Goal: Navigation & Orientation: Find specific page/section

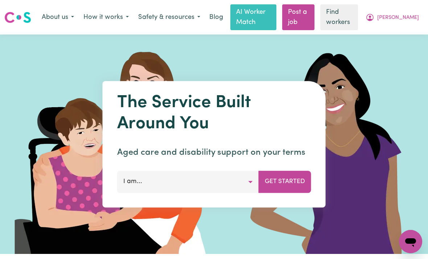
click at [400, 16] on span "[PERSON_NAME]" at bounding box center [398, 18] width 42 height 8
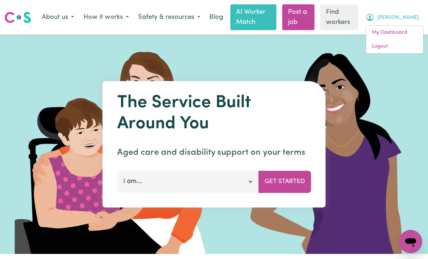
click at [391, 32] on link "My Dashboard" at bounding box center [394, 33] width 57 height 14
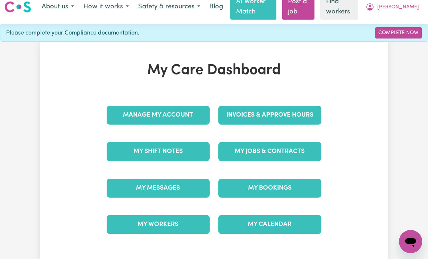
scroll to position [10, 0]
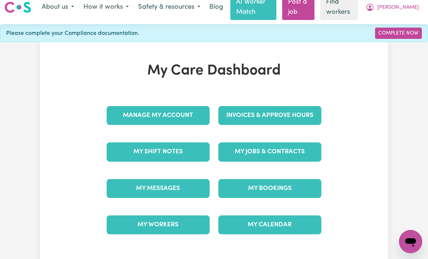
click at [173, 221] on link "My Workers" at bounding box center [158, 224] width 103 height 19
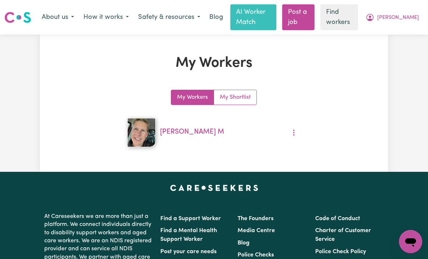
click at [405, 20] on span "[PERSON_NAME]" at bounding box center [398, 18] width 42 height 8
click at [385, 36] on link "My Dashboard" at bounding box center [394, 33] width 57 height 14
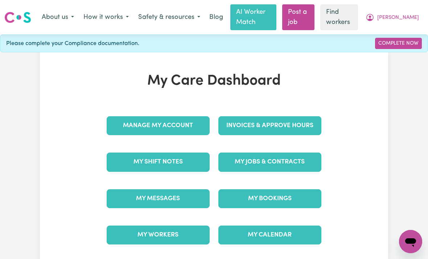
click at [253, 159] on link "My Jobs & Contracts" at bounding box center [269, 161] width 103 height 19
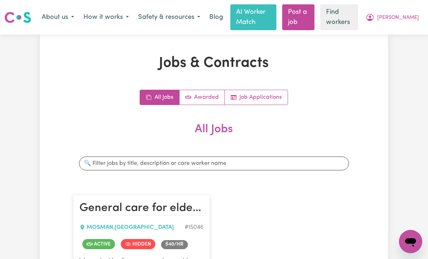
click at [402, 19] on span "[PERSON_NAME]" at bounding box center [398, 18] width 42 height 8
click at [387, 32] on link "My Dashboard" at bounding box center [394, 33] width 57 height 14
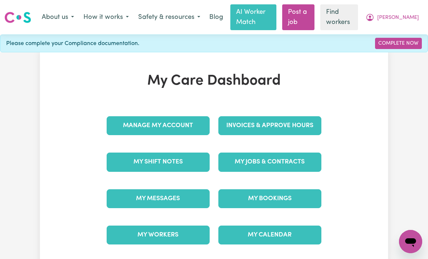
click at [157, 229] on link "My Workers" at bounding box center [158, 234] width 103 height 19
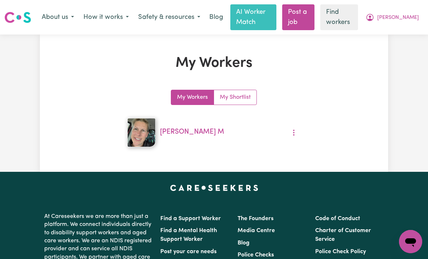
click at [298, 131] on button "More options" at bounding box center [294, 132] width 14 height 11
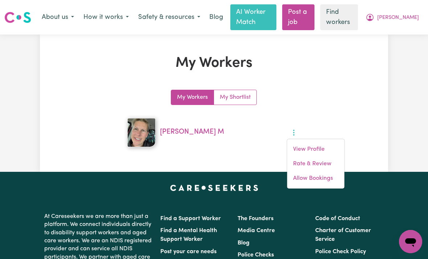
click at [361, 123] on div "My Workers My Workers My Shortlist [PERSON_NAME] View Profile Rate & Review All…" at bounding box center [214, 103] width 348 height 96
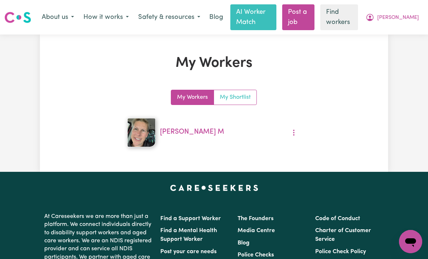
click at [235, 95] on link "My Shortlist" at bounding box center [235, 97] width 42 height 15
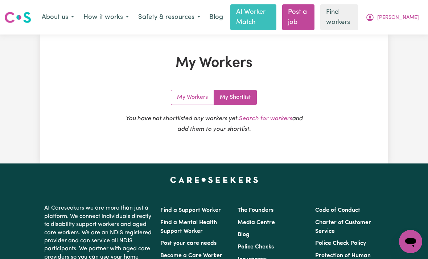
click at [200, 95] on link "My Workers" at bounding box center [192, 97] width 43 height 15
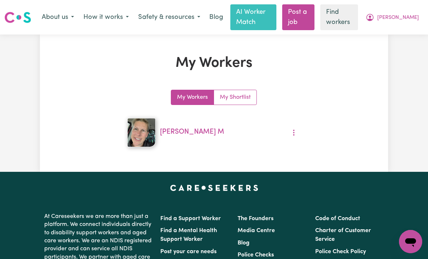
click at [403, 18] on span "[PERSON_NAME]" at bounding box center [398, 18] width 42 height 8
click at [391, 34] on link "My Dashboard" at bounding box center [394, 33] width 57 height 14
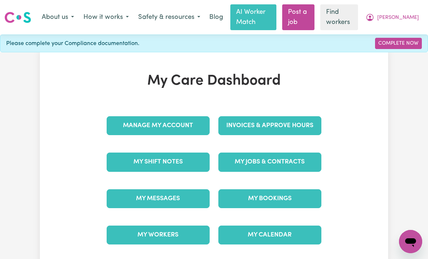
click at [256, 161] on link "My Jobs & Contracts" at bounding box center [269, 161] width 103 height 19
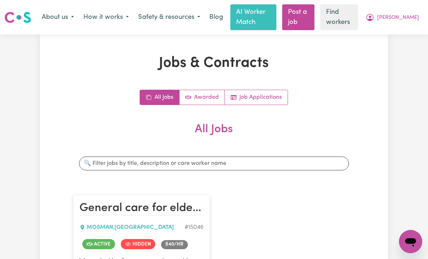
click at [203, 91] on link "Awarded" at bounding box center [202, 97] width 45 height 15
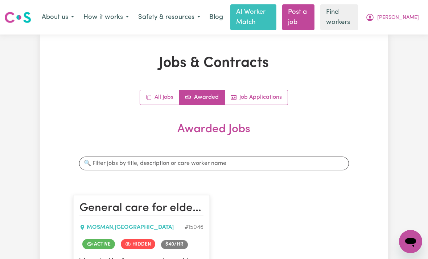
click at [264, 95] on link "Job Applications" at bounding box center [256, 97] width 63 height 15
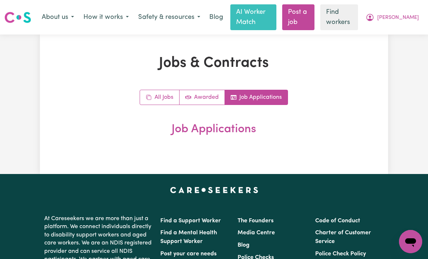
click at [163, 98] on link "All Jobs" at bounding box center [160, 97] width 40 height 15
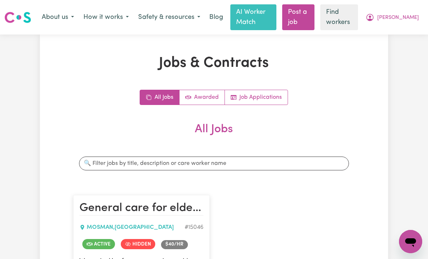
click at [374, 17] on icon "My Account" at bounding box center [370, 17] width 9 height 9
click at [394, 33] on link "My Dashboard" at bounding box center [394, 33] width 57 height 14
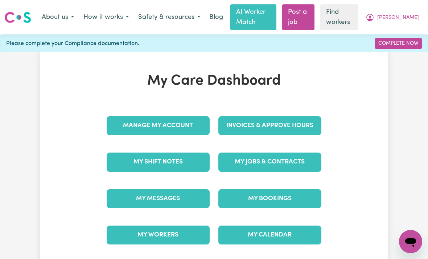
click at [172, 196] on link "My Messages" at bounding box center [158, 198] width 103 height 19
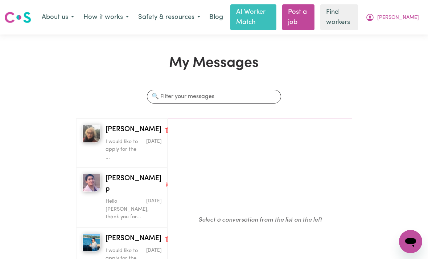
click at [121, 138] on p "I would like to apply for the ..." at bounding box center [124, 150] width 37 height 24
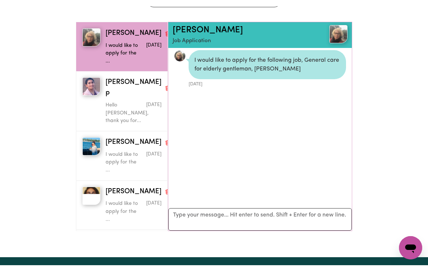
scroll to position [71, 0]
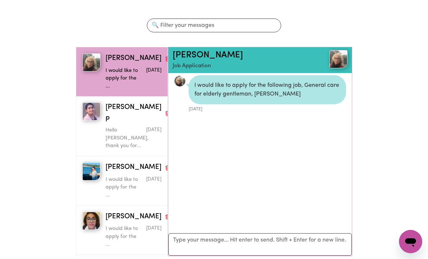
click at [115, 108] on span "[PERSON_NAME] p" at bounding box center [134, 112] width 56 height 21
